Goal: Find specific fact: Find specific fact

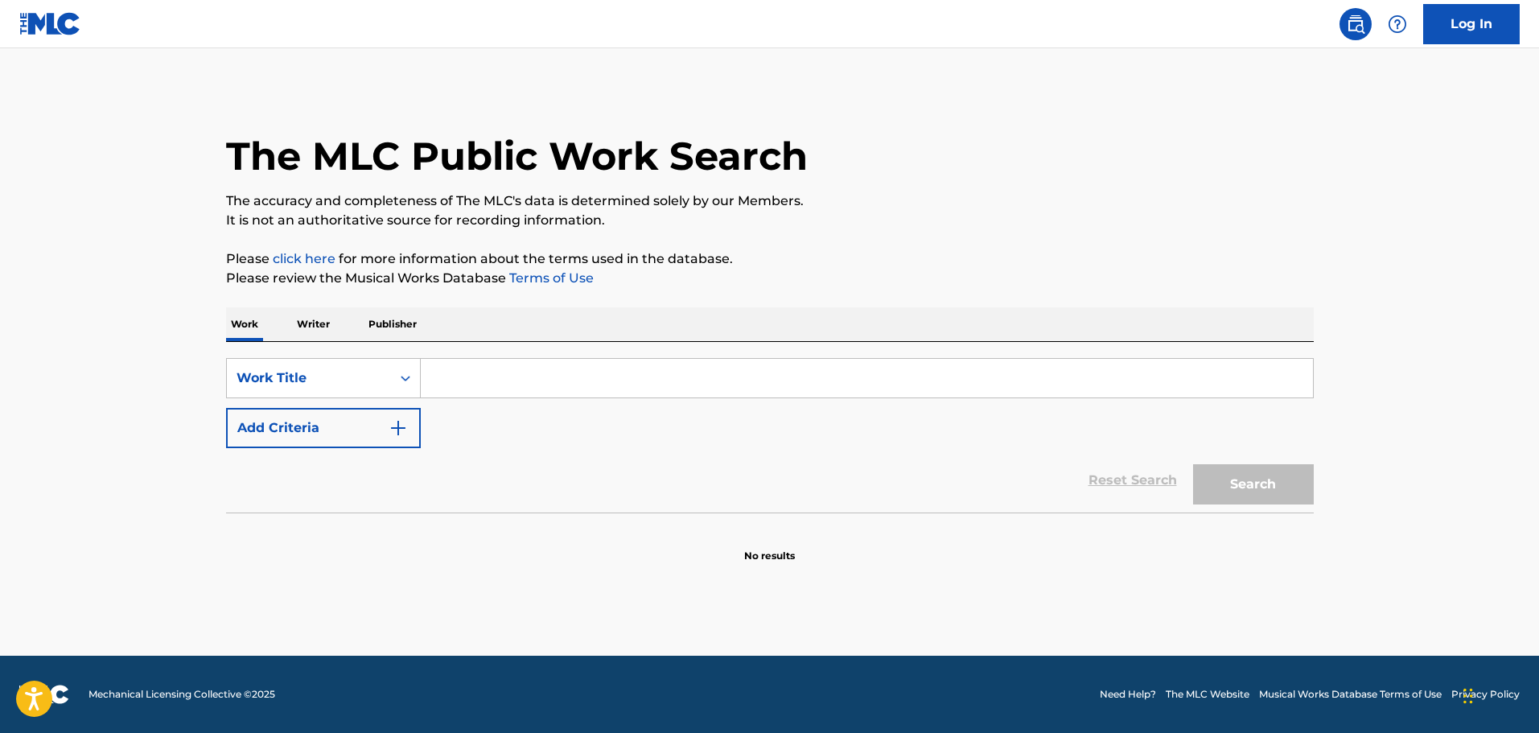
click at [615, 388] on input "Search Form" at bounding box center [867, 378] width 892 height 39
paste input "CHAINSMOKIN MEMORIES"
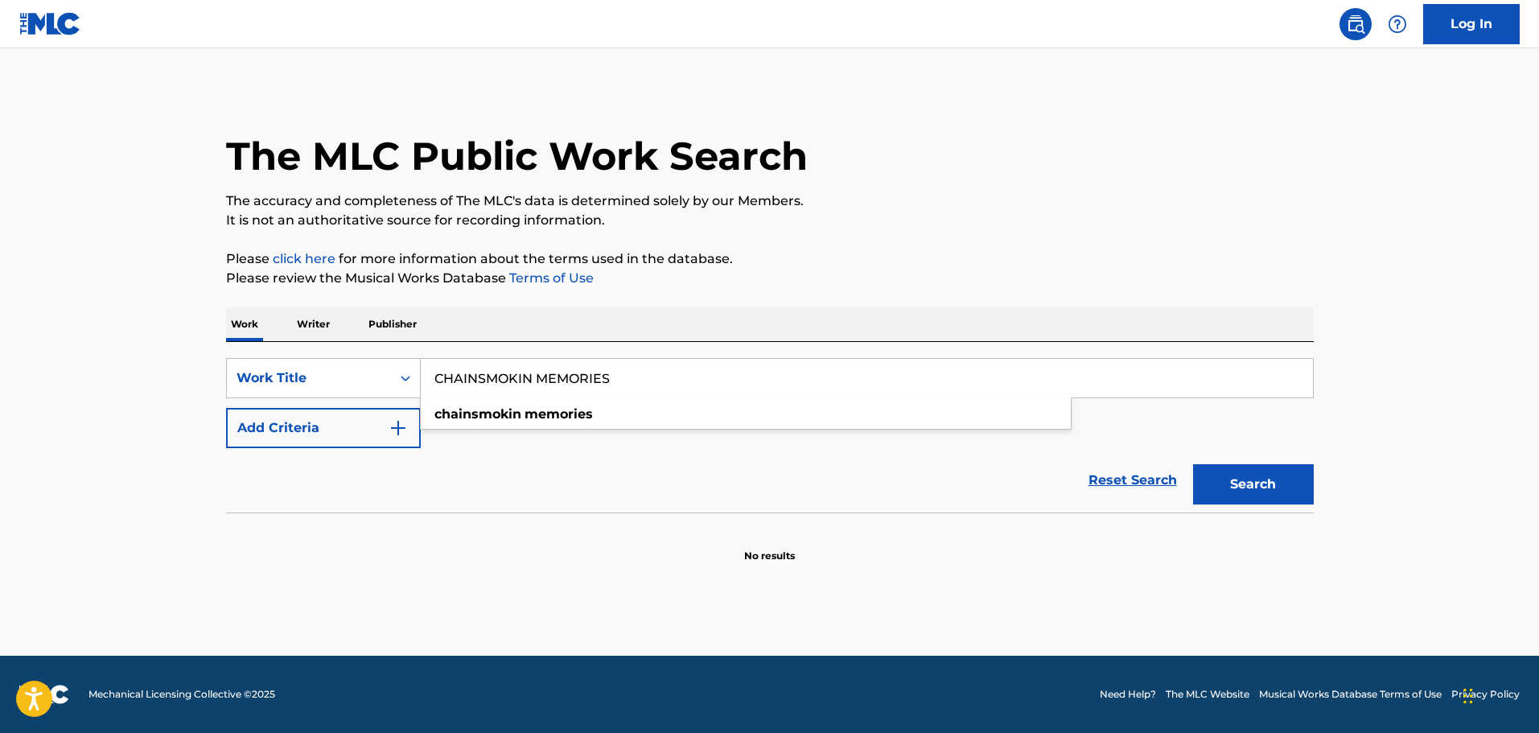
type input "CHAINSMOKIN MEMORIES"
click at [1260, 489] on button "Search" at bounding box center [1253, 484] width 121 height 40
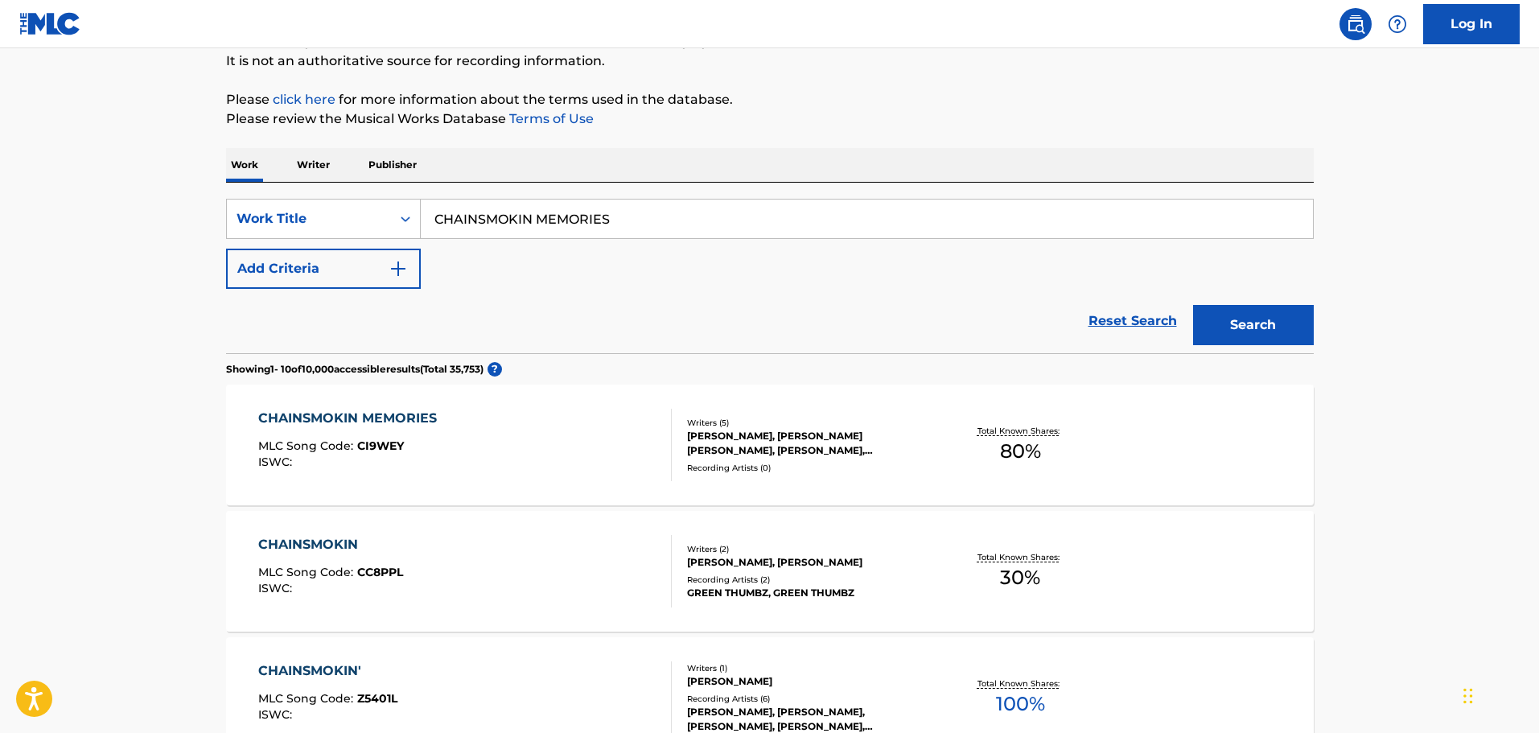
scroll to position [161, 0]
click at [809, 438] on div "[PERSON_NAME], [PERSON_NAME] [PERSON_NAME], [PERSON_NAME], [PERSON_NAME], [PERS…" at bounding box center [808, 441] width 243 height 29
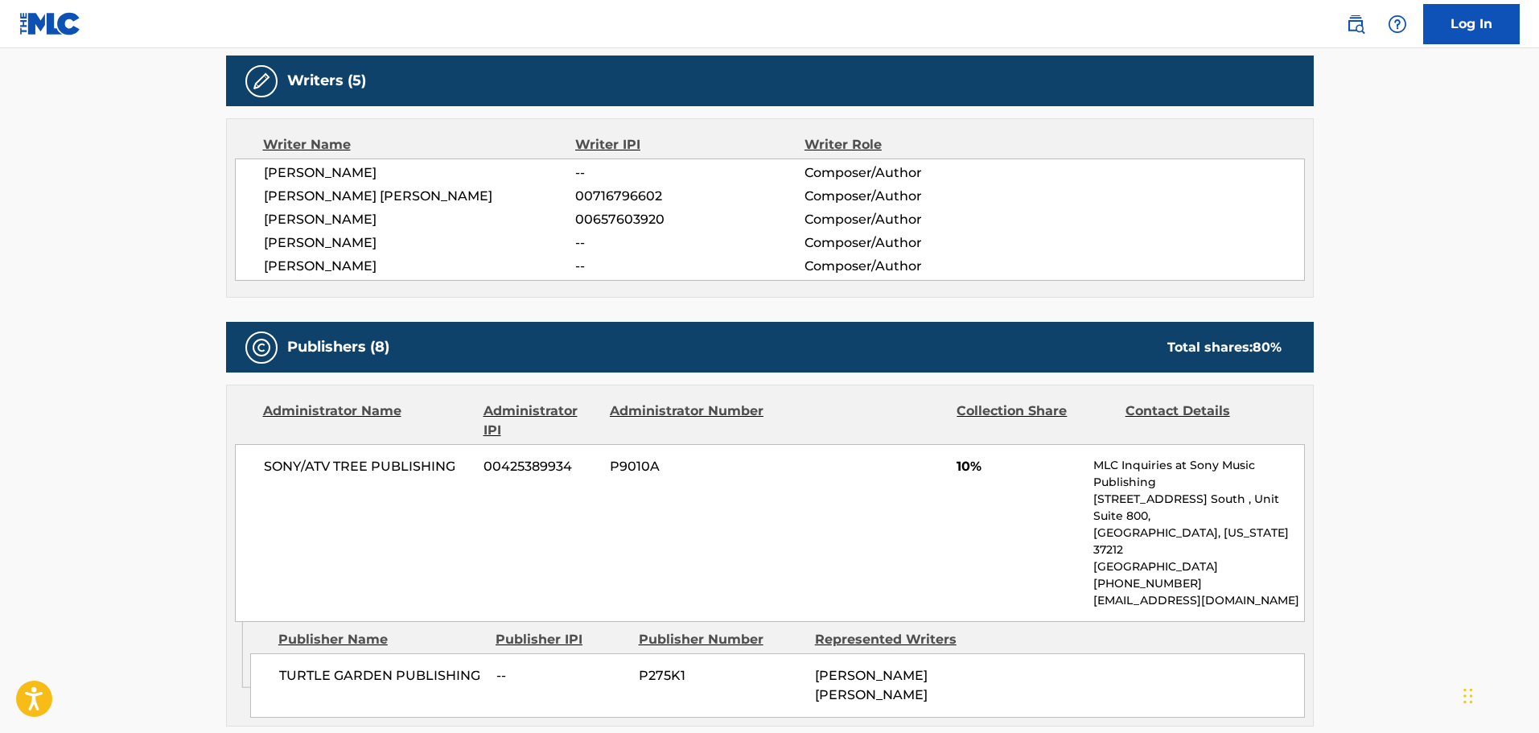
scroll to position [483, 0]
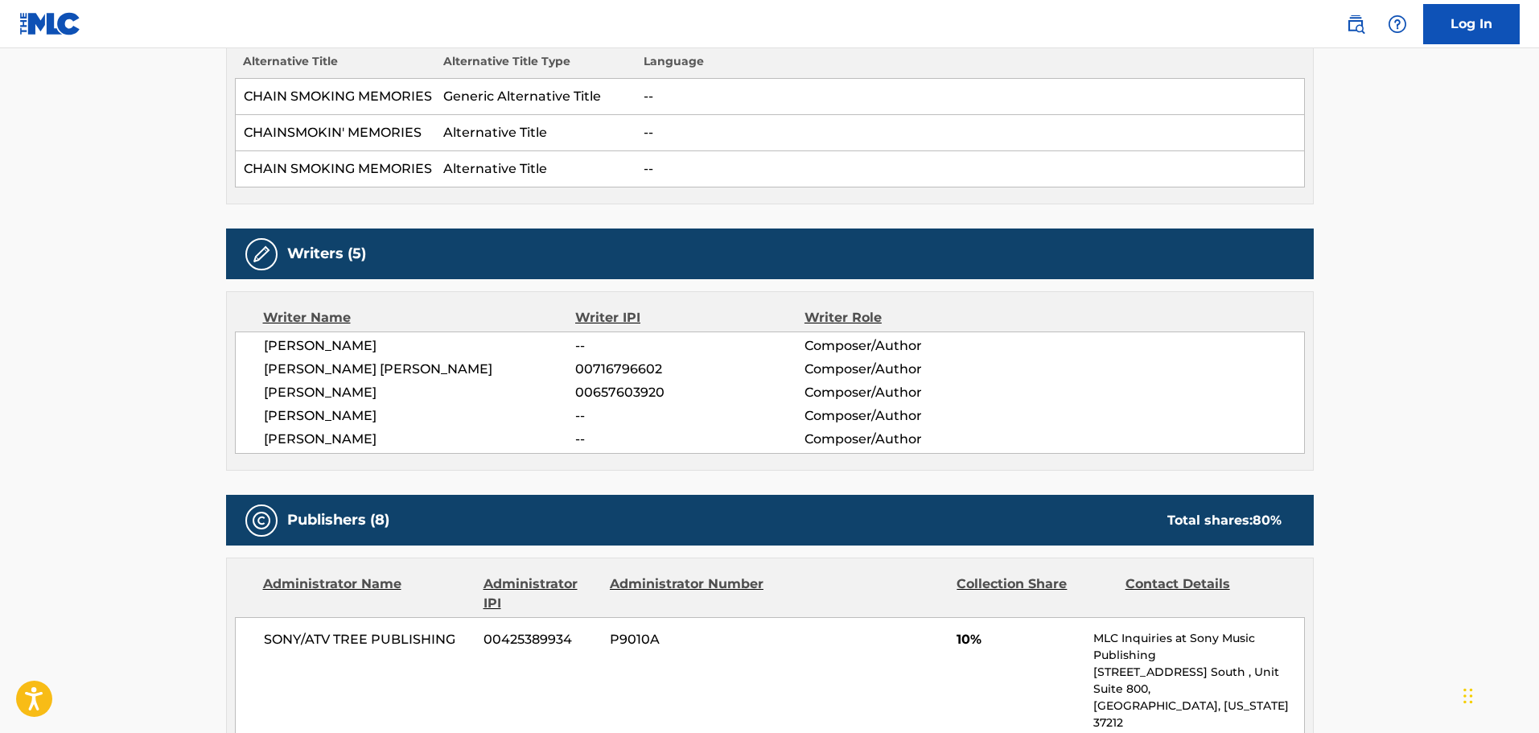
drag, startPoint x: 268, startPoint y: 346, endPoint x: 434, endPoint y: 347, distance: 165.7
click at [434, 347] on span "[PERSON_NAME]" at bounding box center [420, 345] width 312 height 19
click at [364, 344] on span "[PERSON_NAME]" at bounding box center [420, 345] width 312 height 19
drag, startPoint x: 259, startPoint y: 343, endPoint x: 418, endPoint y: 347, distance: 159.3
click at [418, 347] on div "[PERSON_NAME] -- Composer/Author [PERSON_NAME] [PERSON_NAME] 00716796602 Compos…" at bounding box center [770, 392] width 1070 height 122
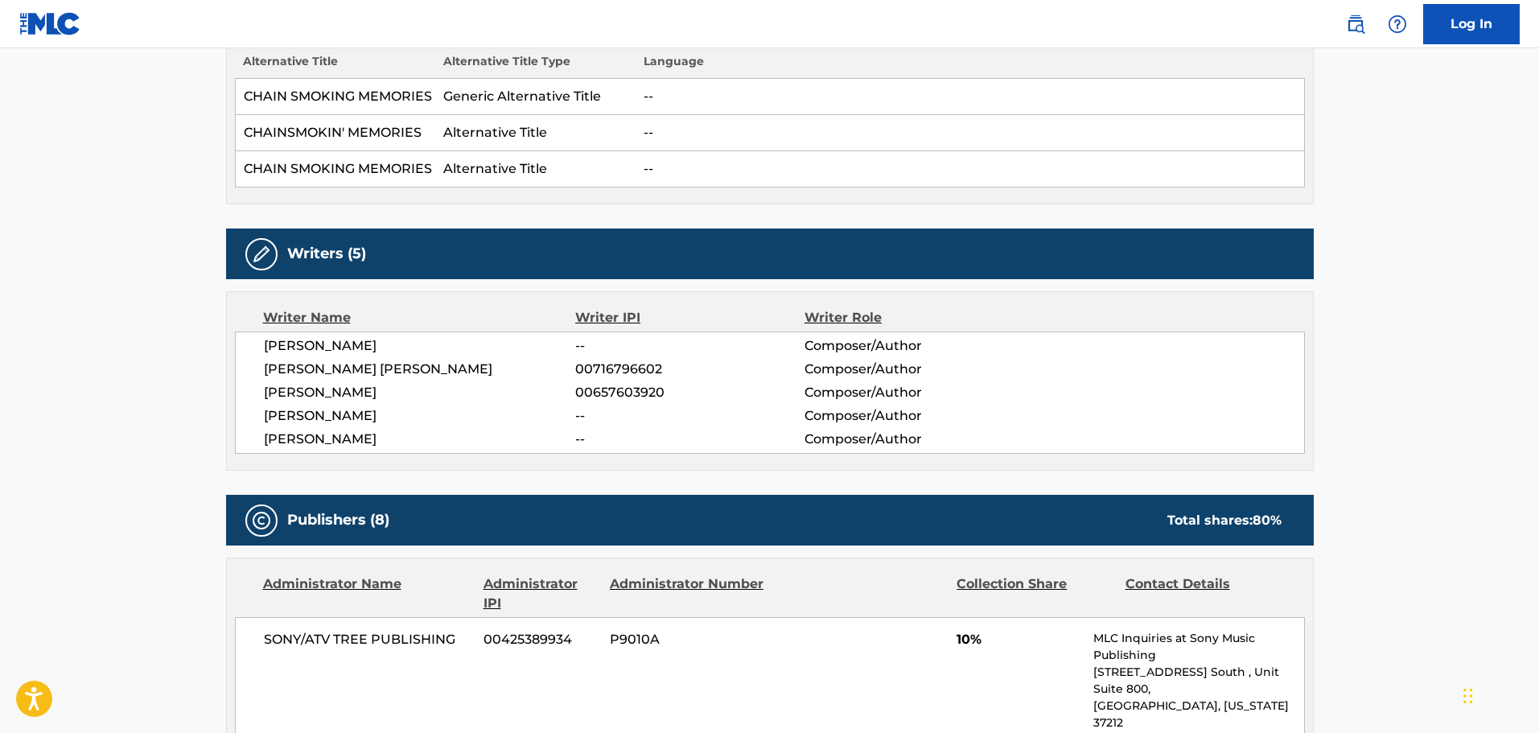
copy span "[PERSON_NAME]"
drag, startPoint x: 401, startPoint y: 416, endPoint x: 263, endPoint y: 417, distance: 138.4
click at [264, 417] on span "[PERSON_NAME]" at bounding box center [420, 415] width 312 height 19
copy span "[PERSON_NAME]"
